Goal: Check status: Check status

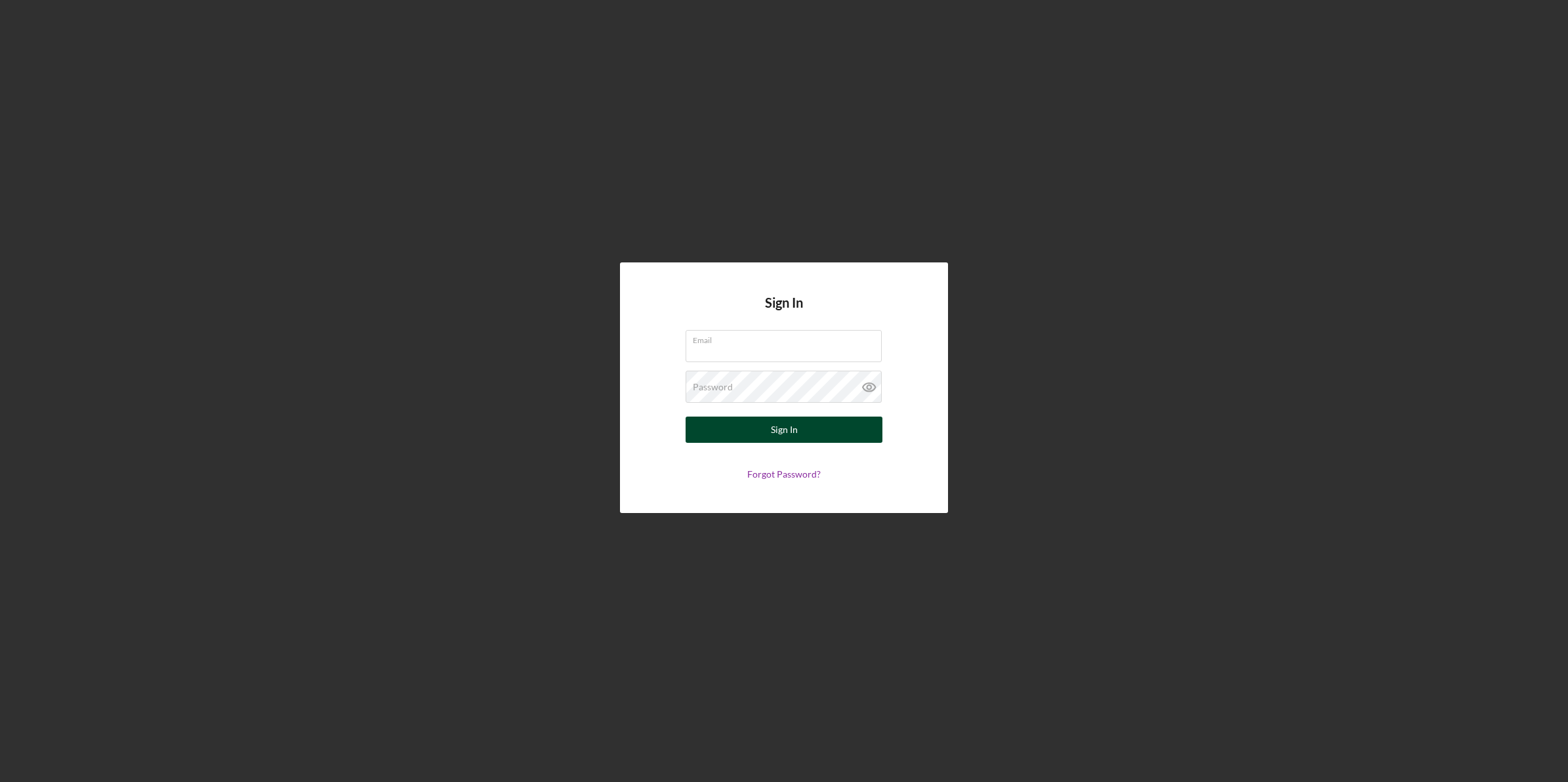
type input "[EMAIL_ADDRESS][DOMAIN_NAME]"
click at [768, 434] on button "Sign In" at bounding box center [784, 430] width 197 height 26
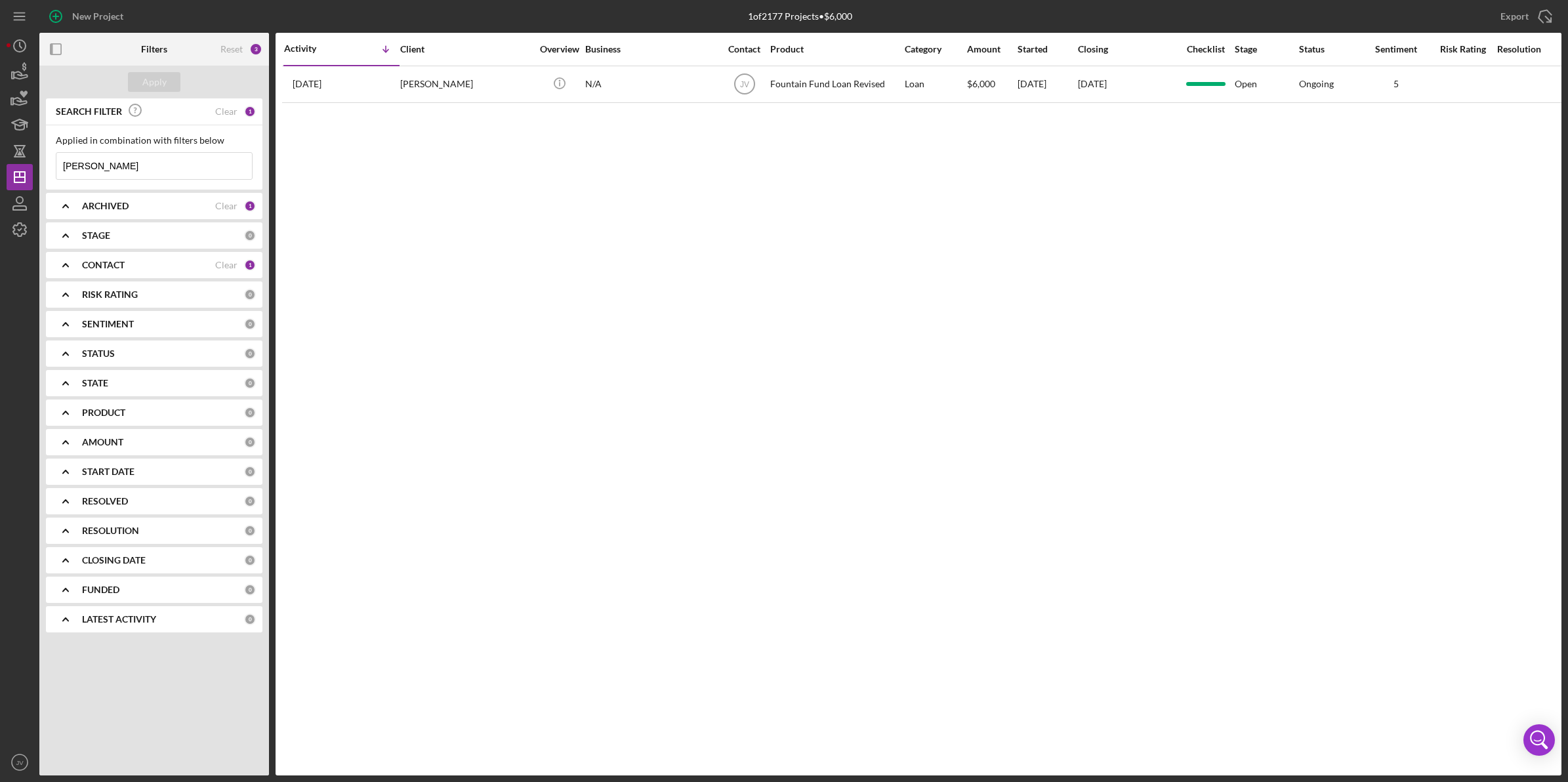
click at [125, 270] on div "CONTACT" at bounding box center [149, 265] width 134 height 11
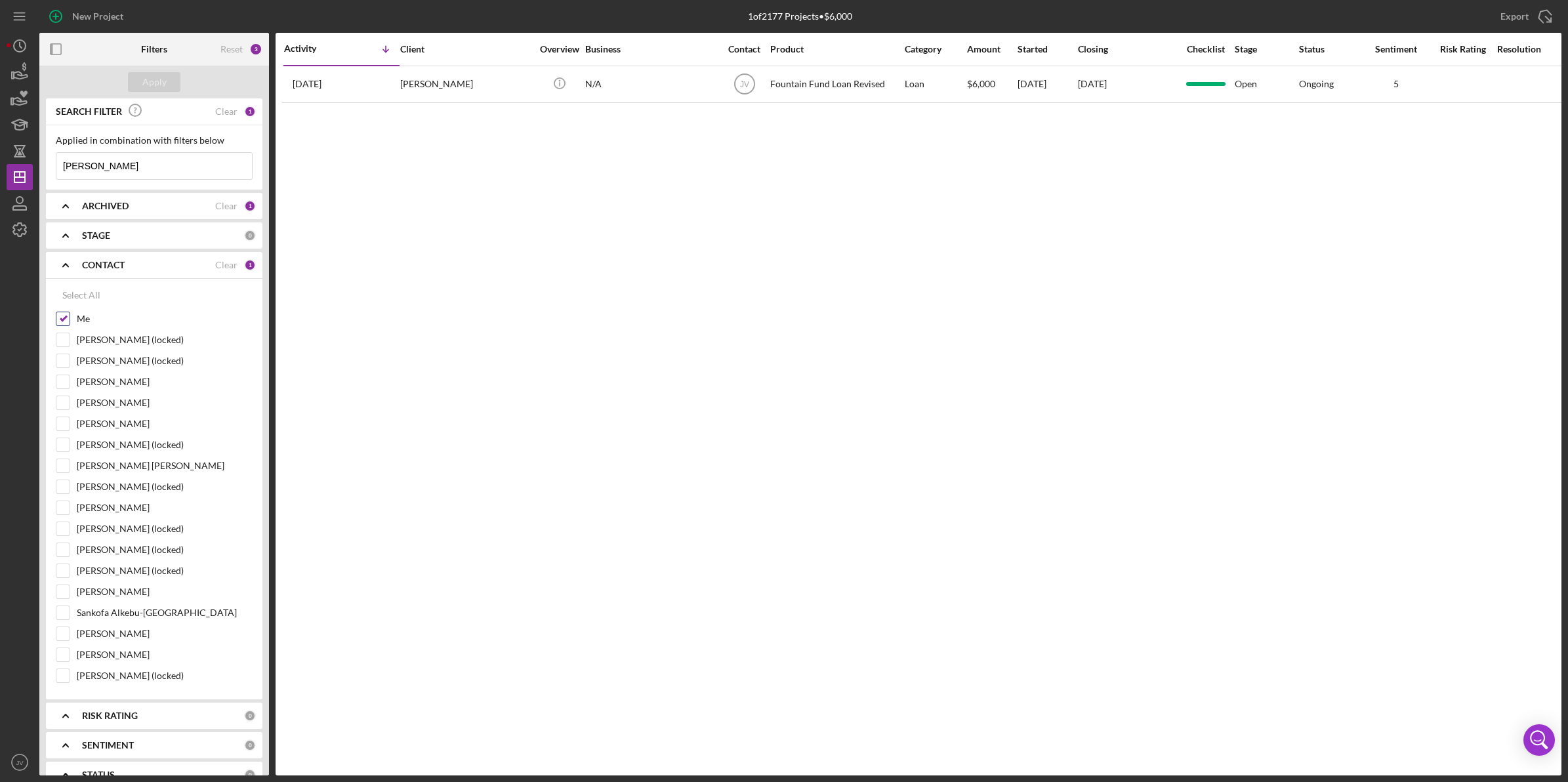
click at [57, 321] on input "Me" at bounding box center [63, 318] width 13 height 13
checkbox input "false"
click at [70, 469] on div at bounding box center [63, 465] width 15 height 15
click at [59, 467] on input "[PERSON_NAME] [PERSON_NAME]" at bounding box center [63, 465] width 13 height 13
checkbox input "true"
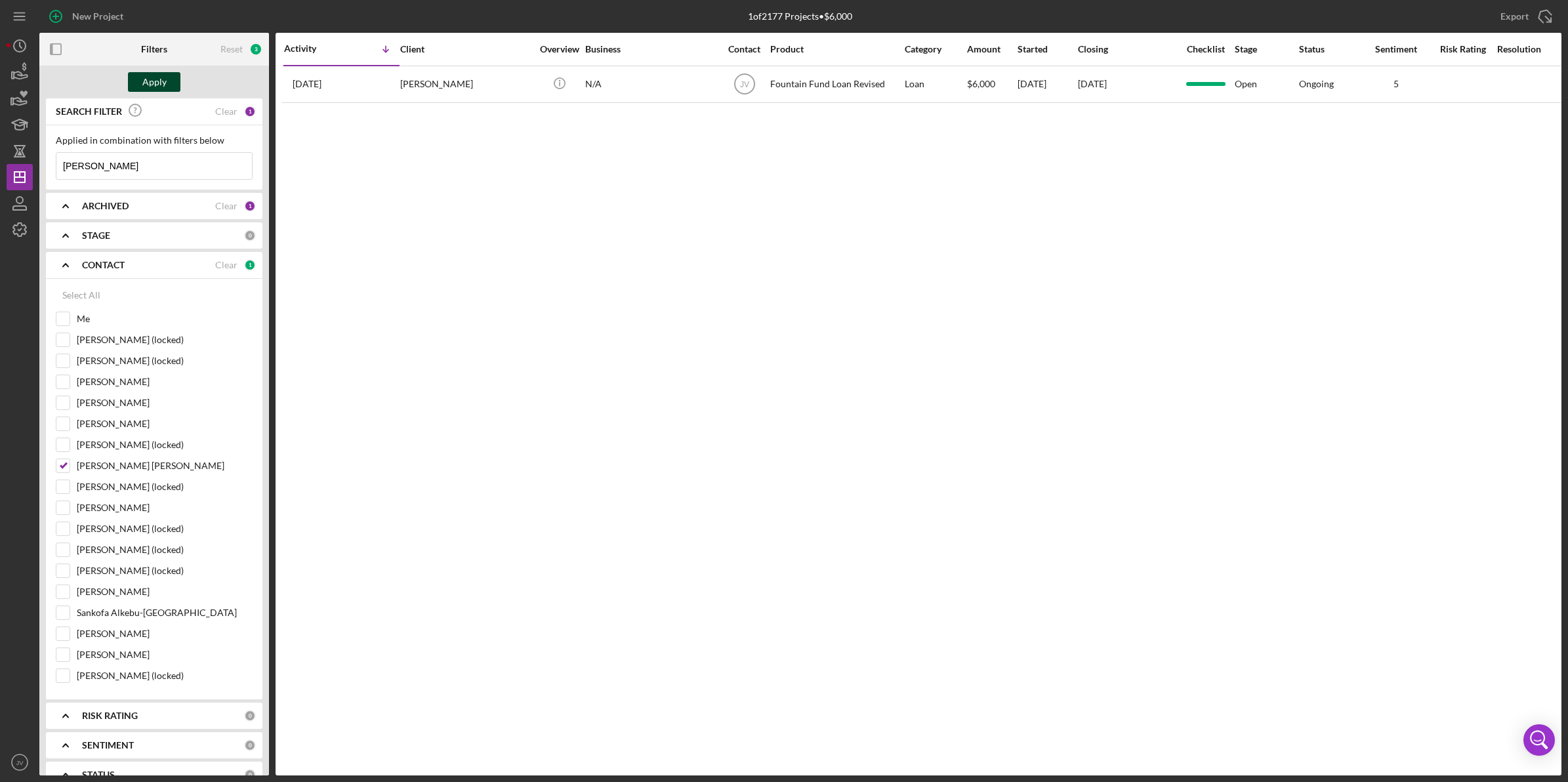
click at [144, 82] on div "Apply" at bounding box center [154, 81] width 24 height 19
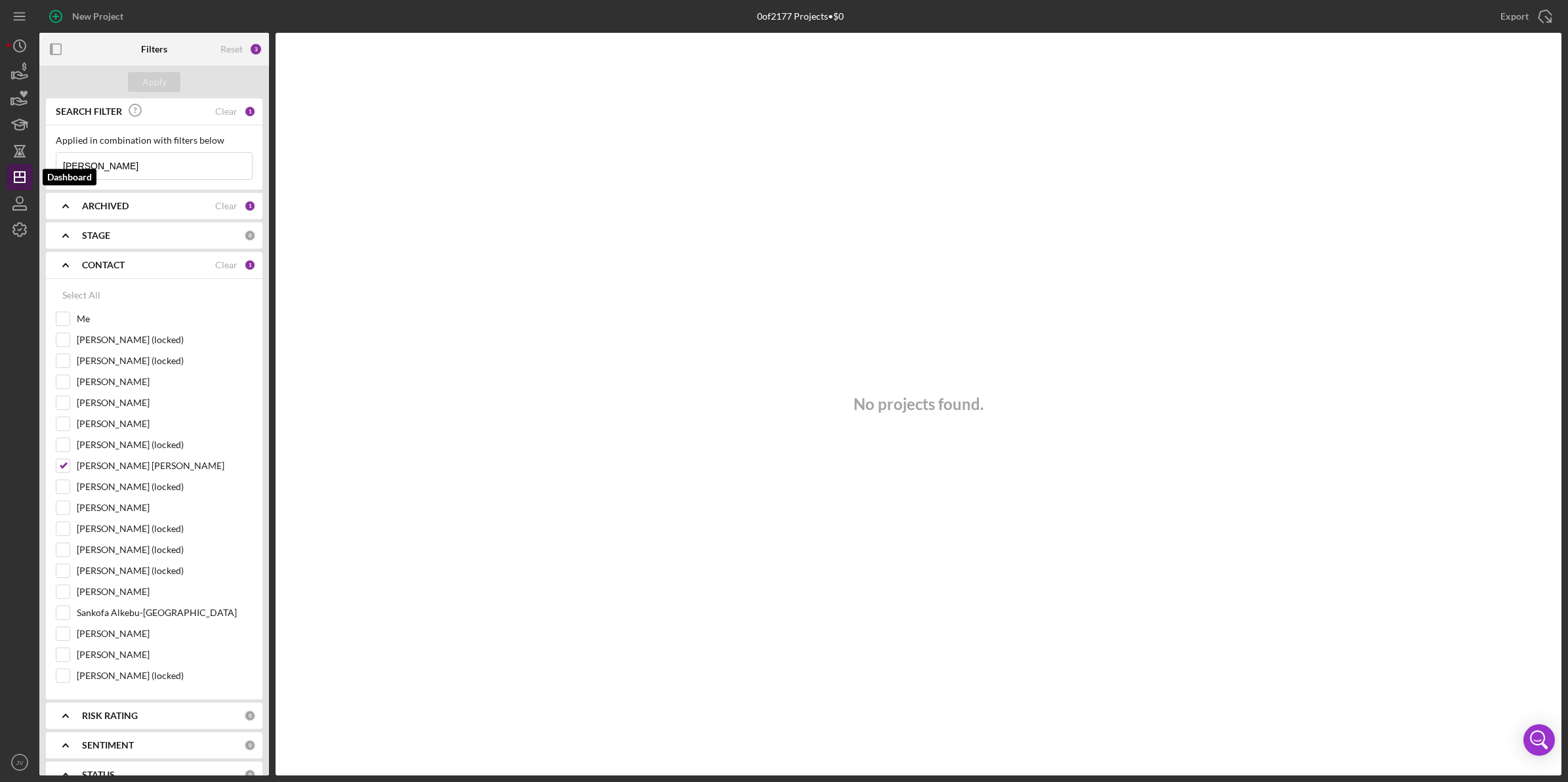
drag, startPoint x: 119, startPoint y: 156, endPoint x: 15, endPoint y: 166, distance: 104.5
click at [17, 166] on div "New Project 0 of 2177 Projects • $0 [PERSON_NAME] Export Icon/Export Filters Re…" at bounding box center [783, 387] width 1555 height 775
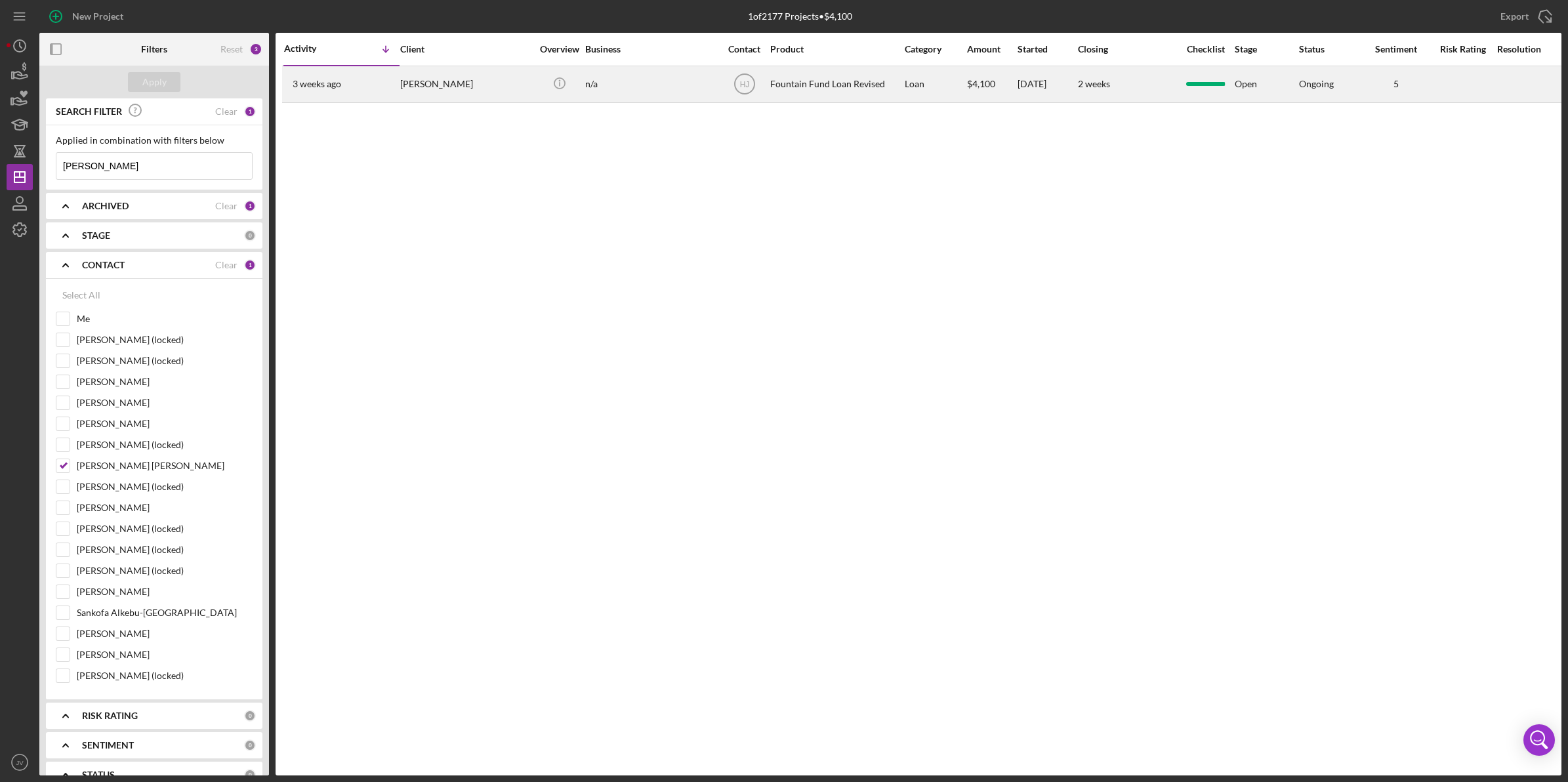
type input "[PERSON_NAME]"
click at [425, 79] on div "[PERSON_NAME]" at bounding box center [466, 84] width 131 height 35
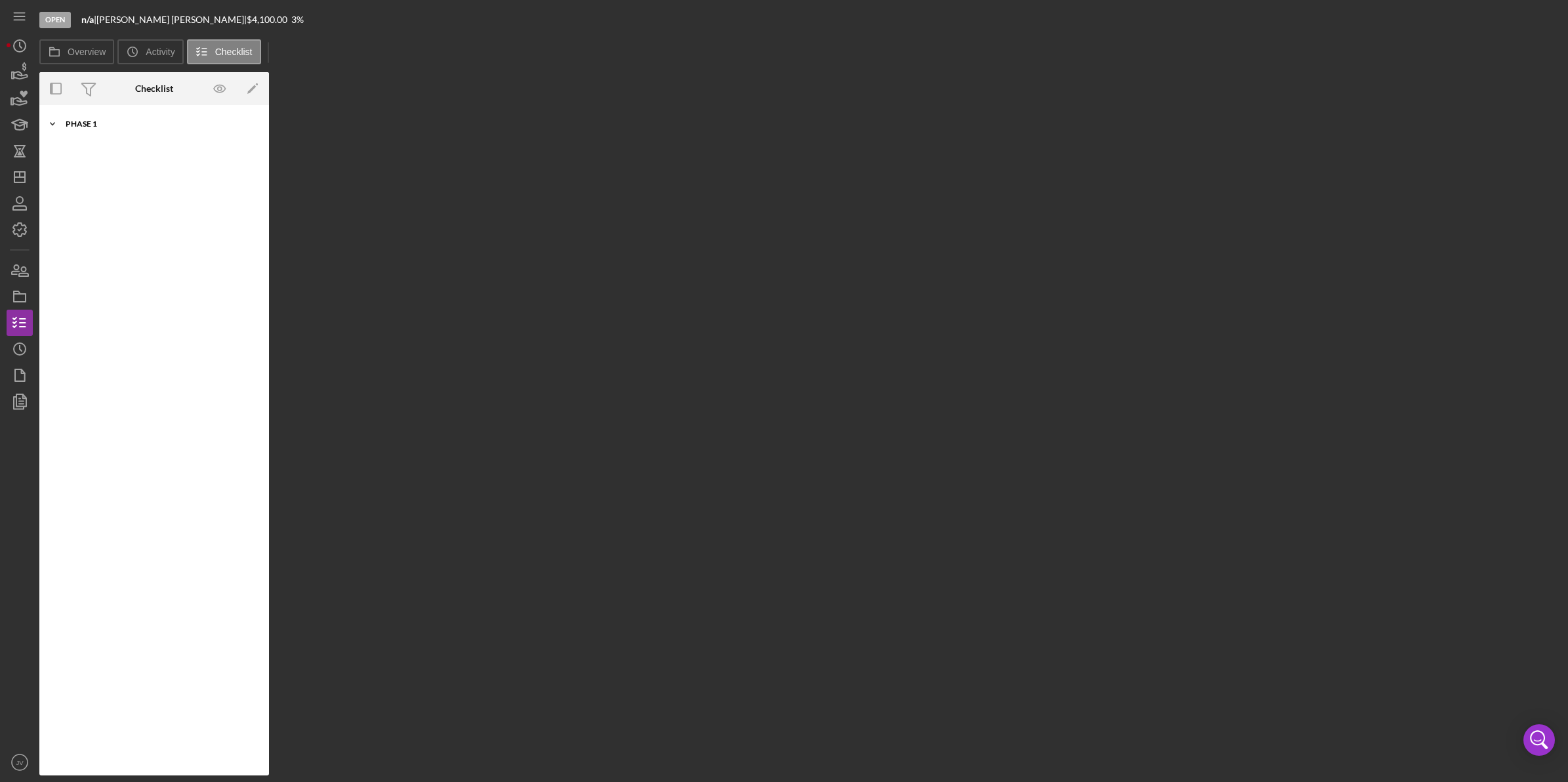
click at [85, 115] on div "Icon/Expander Phase 1 10 / 10" at bounding box center [154, 124] width 230 height 26
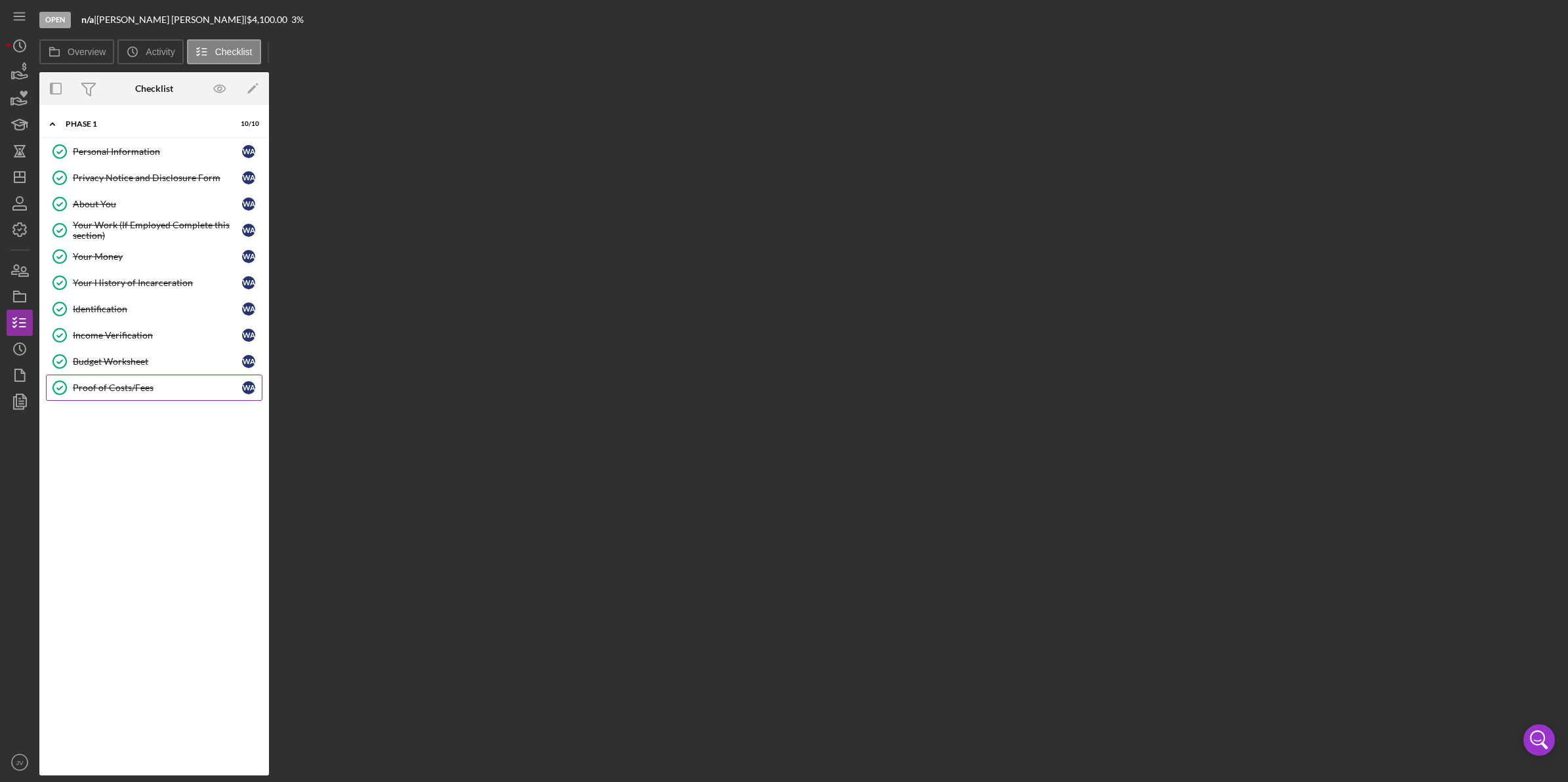
click at [158, 393] on div "Proof of Costs/Fees" at bounding box center [158, 388] width 169 height 11
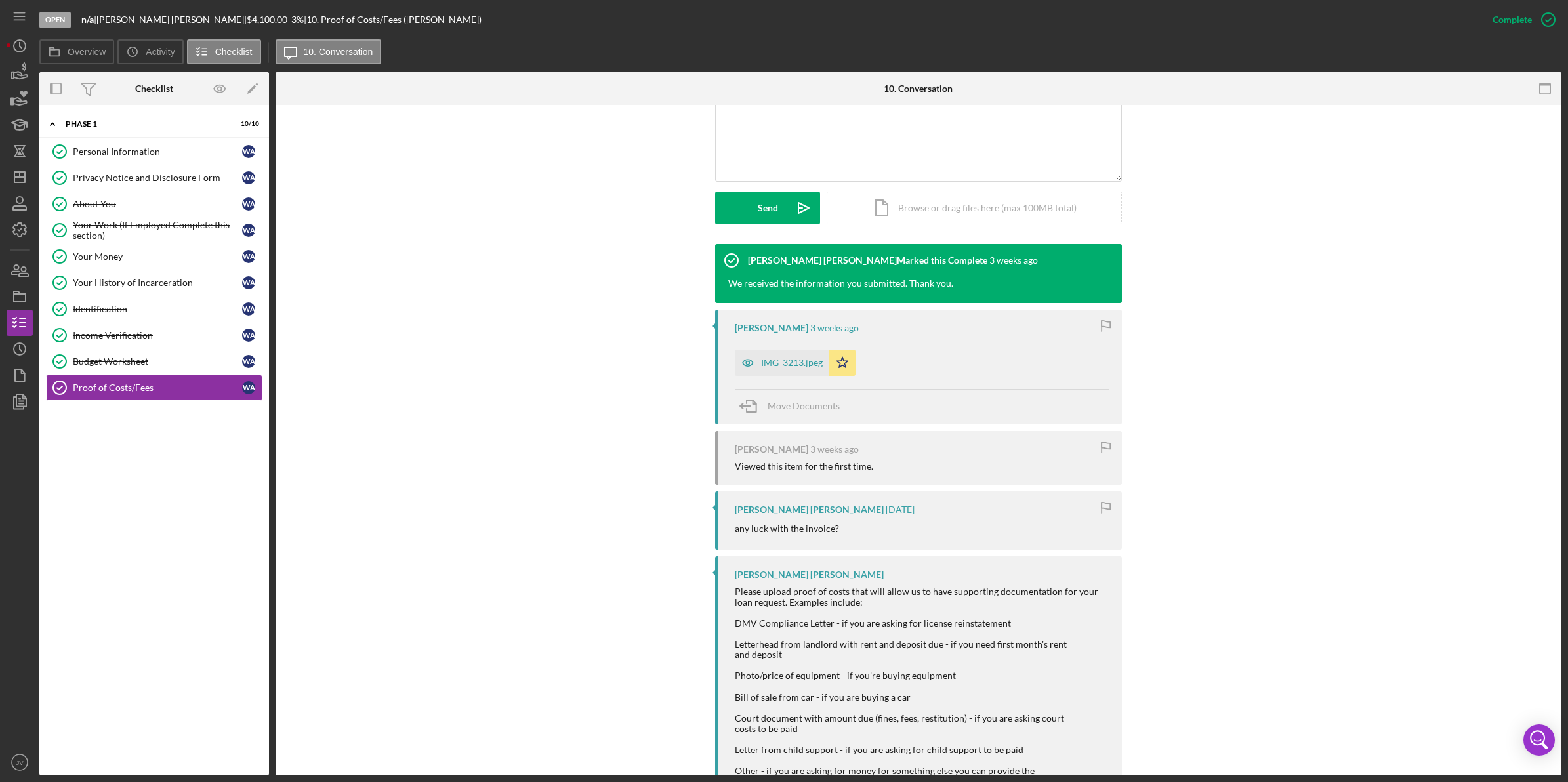
scroll to position [438, 0]
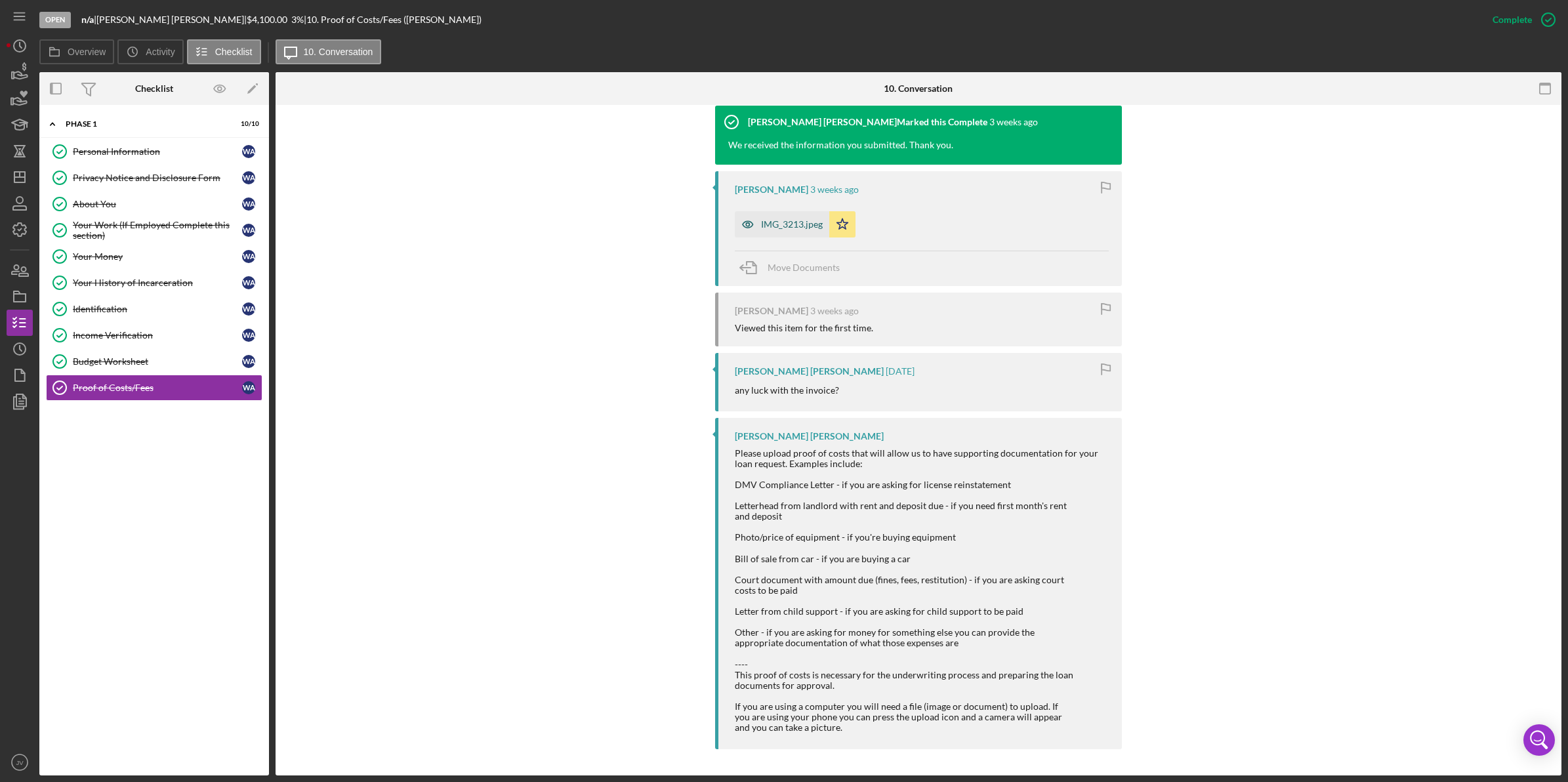
click at [792, 228] on div "IMG_3213.jpeg" at bounding box center [791, 224] width 61 height 11
